Goal: Task Accomplishment & Management: Use online tool/utility

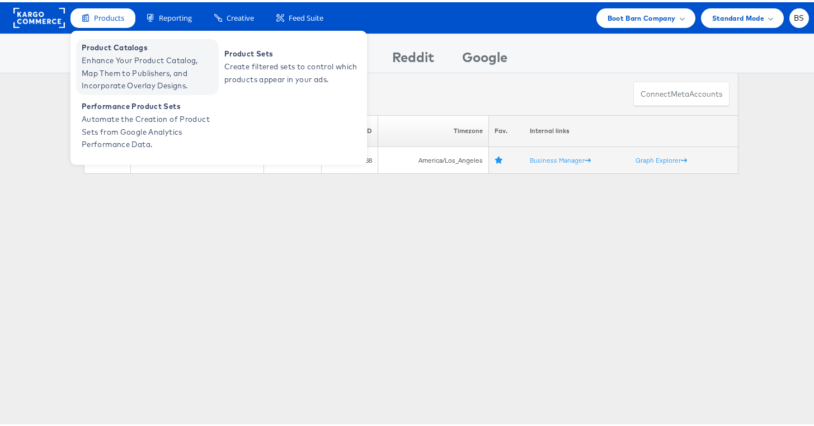
click at [128, 57] on span "Enhance Your Product Catalog, Map Them to Publishers, and Incorporate Overlay D…" at bounding box center [149, 71] width 134 height 38
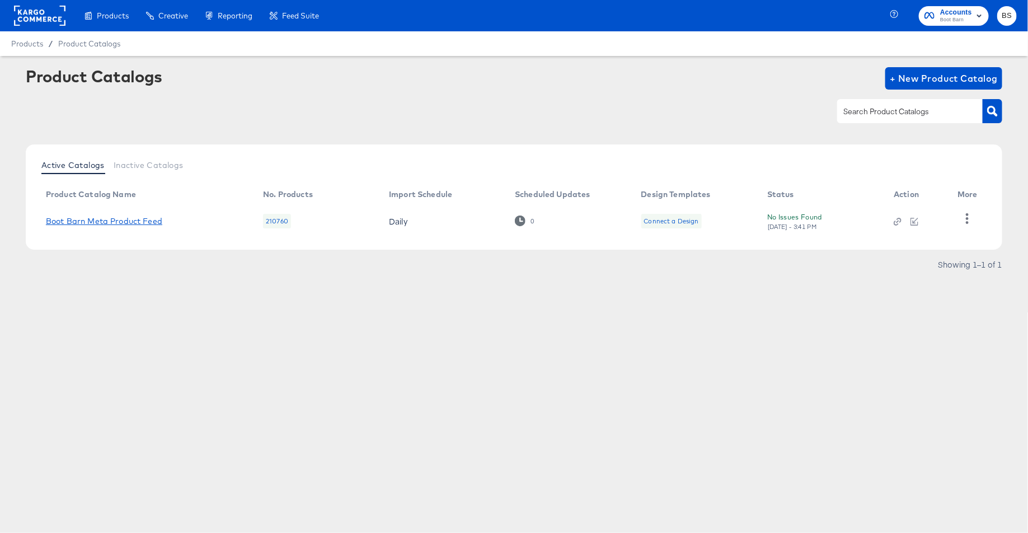
click at [144, 222] on link "Boot Barn Meta Product Feed" at bounding box center [104, 221] width 116 height 9
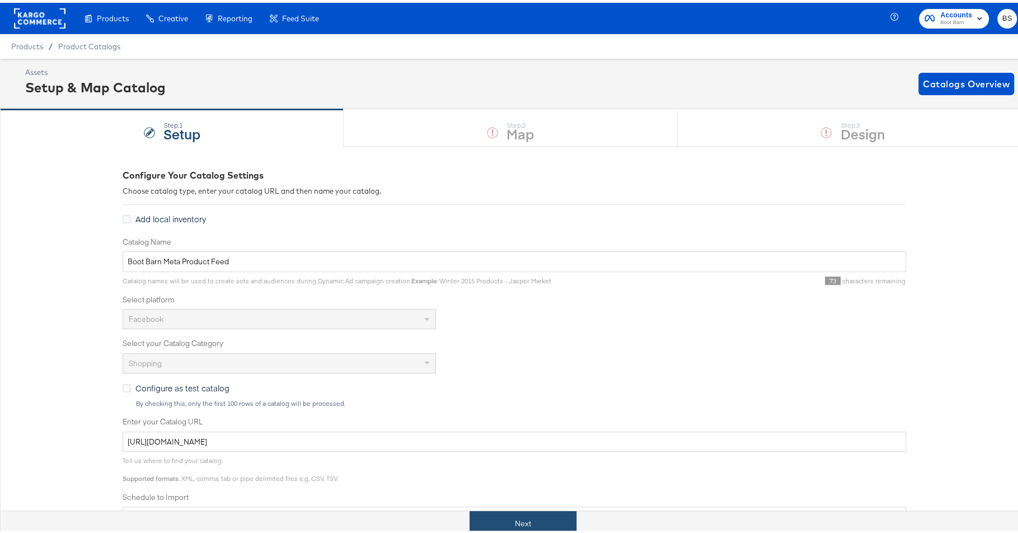
click at [502, 517] on button "Next" at bounding box center [522, 520] width 107 height 25
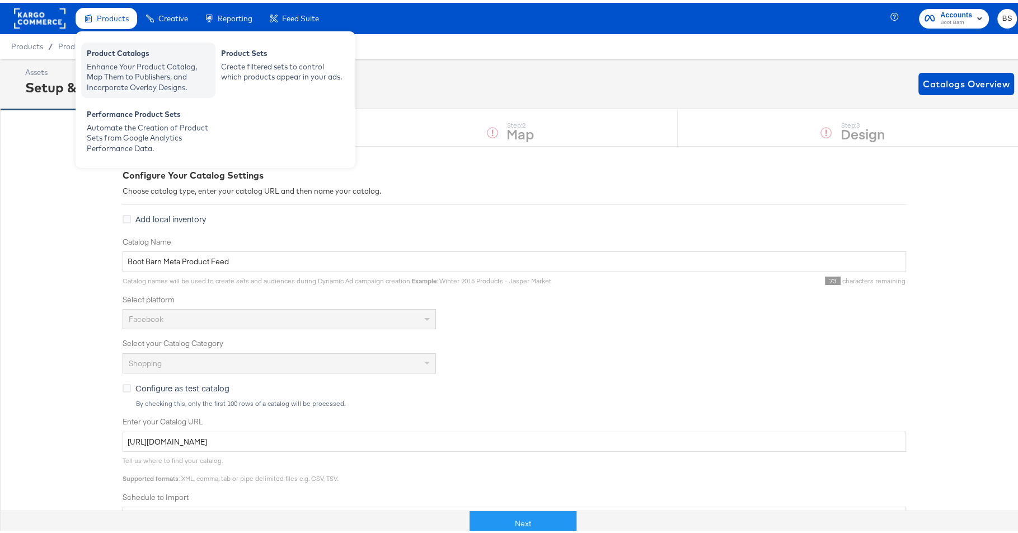
click at [118, 60] on div "Enhance Your Product Catalog, Map Them to Publishers, and Incorporate Overlay D…" at bounding box center [148, 74] width 123 height 31
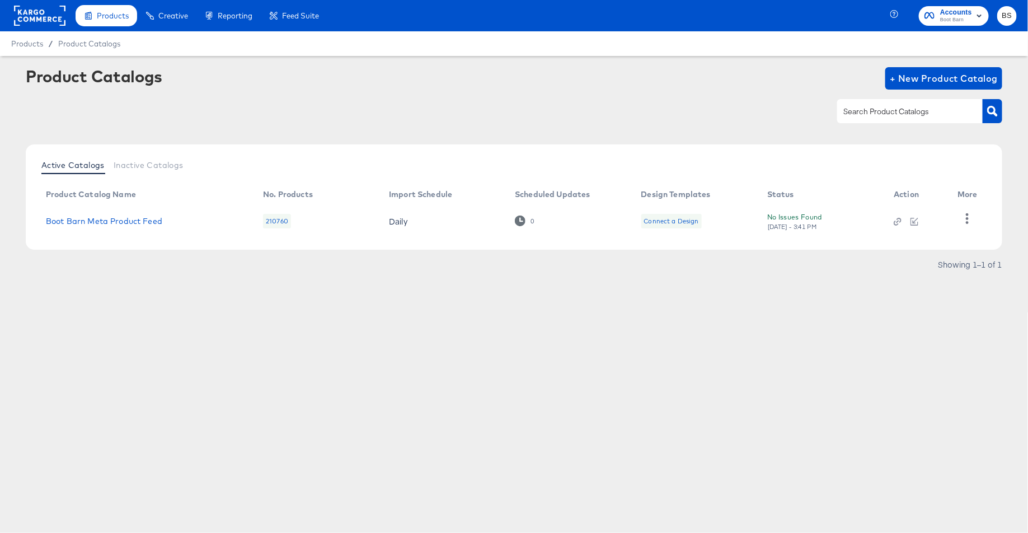
click at [414, 269] on div "Showing 1–1 of 1" at bounding box center [514, 270] width 976 height 18
click at [964, 217] on icon "button" at bounding box center [967, 218] width 11 height 11
click at [948, 217] on div "HUD Checks (Internal)" at bounding box center [921, 218] width 112 height 18
click at [750, 348] on div "Products Creative Reporting Feed Suite Accounts Boot Barn BS Products / Product…" at bounding box center [514, 266] width 1028 height 533
